Goal: Task Accomplishment & Management: Manage account settings

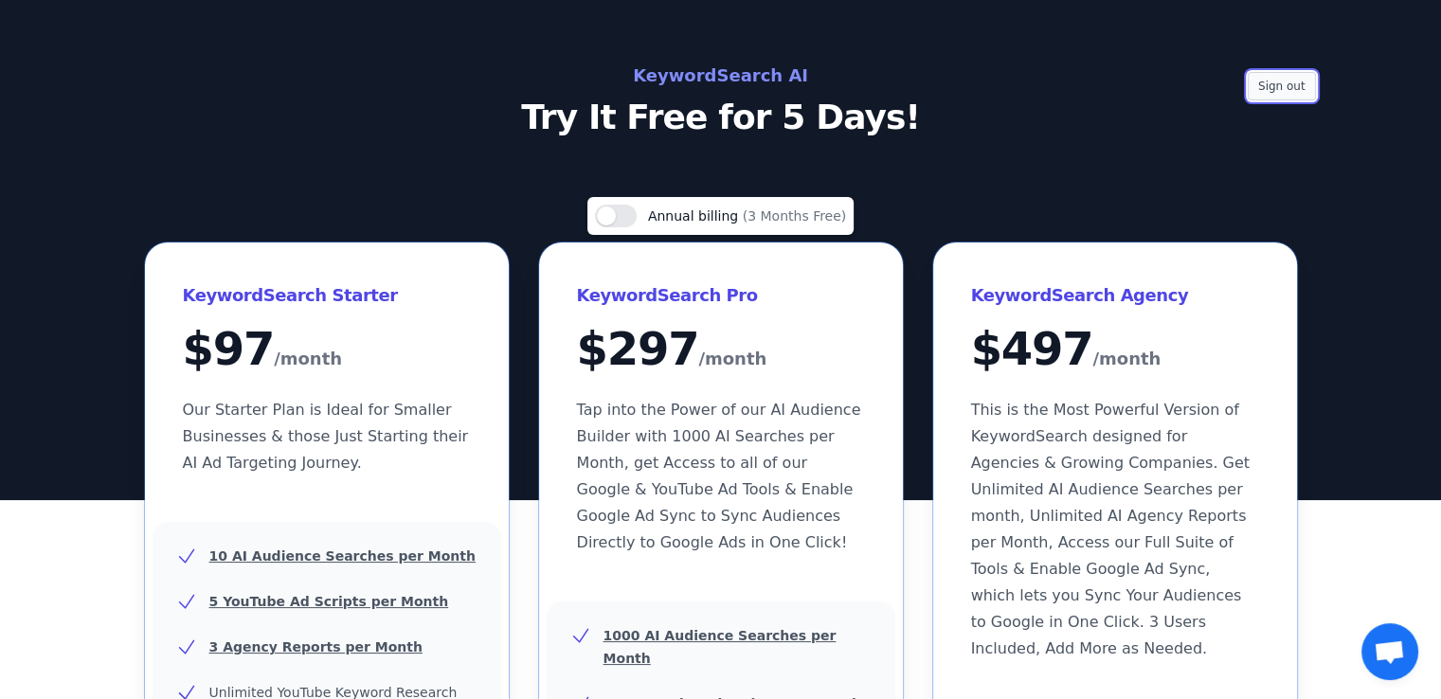
click at [1294, 89] on button "Sign out" at bounding box center [1282, 86] width 68 height 28
